Goal: Information Seeking & Learning: Learn about a topic

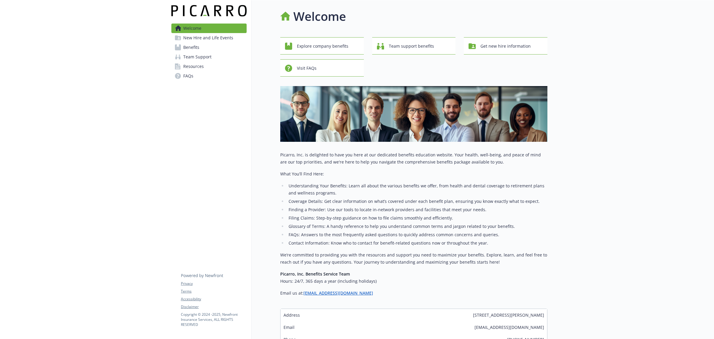
click at [219, 38] on span "New Hire and Life Events" at bounding box center [208, 38] width 50 height 10
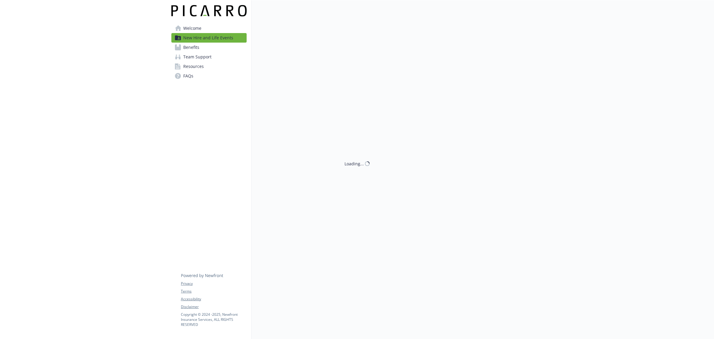
click at [198, 45] on span "Benefits" at bounding box center [191, 48] width 16 height 10
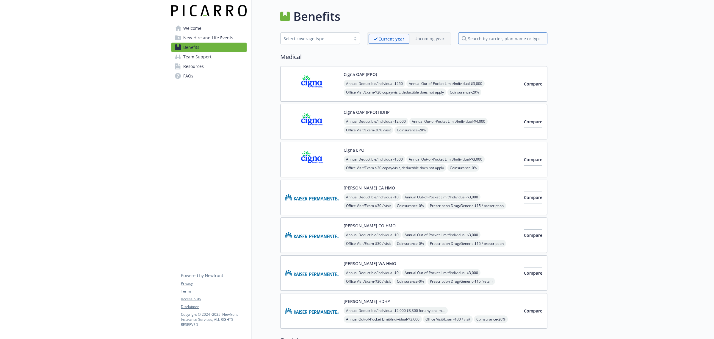
click at [517, 42] on input "search by carrier, plan name or type" at bounding box center [502, 38] width 89 height 12
click at [326, 42] on div "Select coverage type" at bounding box center [316, 38] width 70 height 7
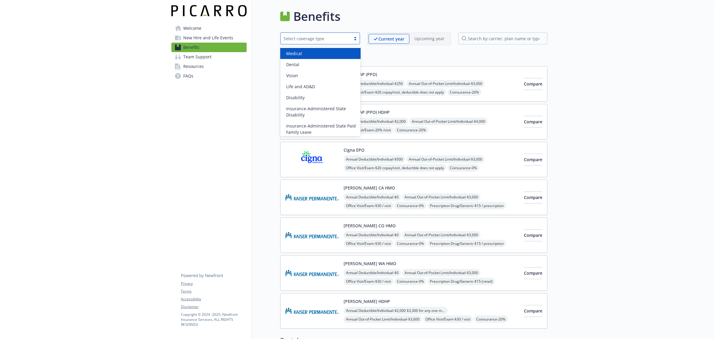
click at [394, 60] on h2 "Medical" at bounding box center [413, 56] width 267 height 9
